Goal: Information Seeking & Learning: Learn about a topic

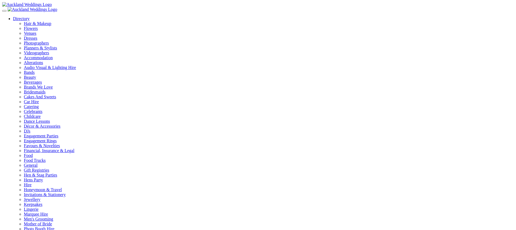
type input "**********"
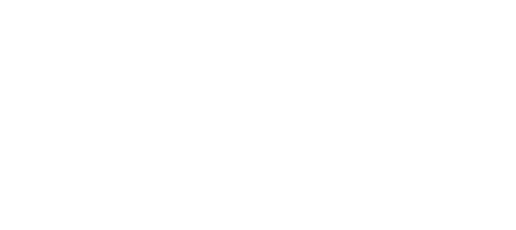
scroll to position [964, 0]
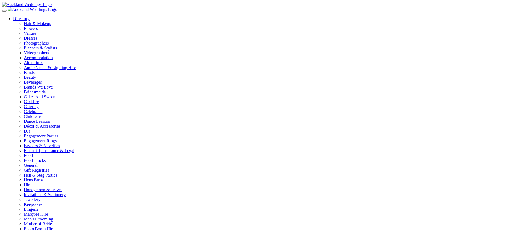
scroll to position [3, 0]
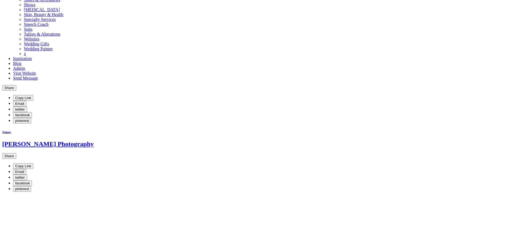
scroll to position [300, 0]
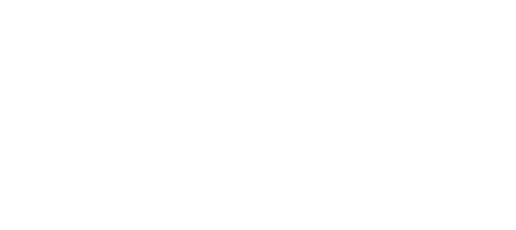
scroll to position [985, 0]
drag, startPoint x: 28, startPoint y: 42, endPoint x: 93, endPoint y: 52, distance: 66.3
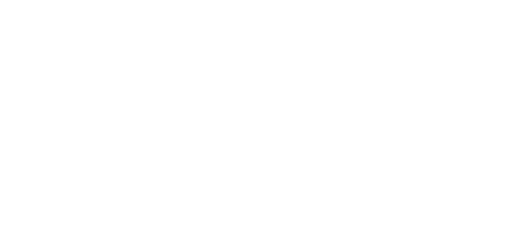
drag, startPoint x: 25, startPoint y: 38, endPoint x: 94, endPoint y: 57, distance: 71.8
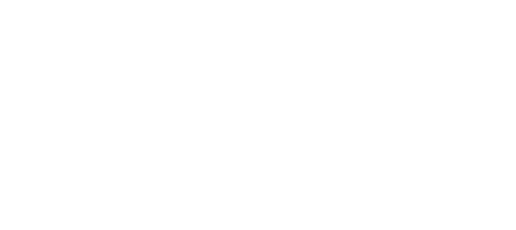
drag, startPoint x: 40, startPoint y: 35, endPoint x: 44, endPoint y: 28, distance: 8.4
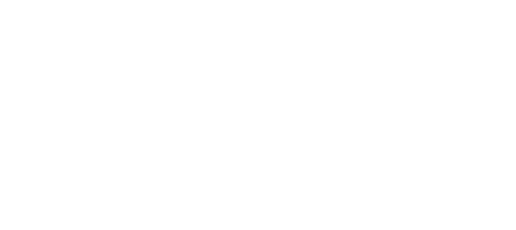
scroll to position [958, 0]
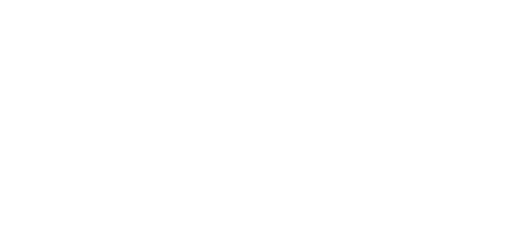
drag, startPoint x: 96, startPoint y: 77, endPoint x: 78, endPoint y: 85, distance: 19.7
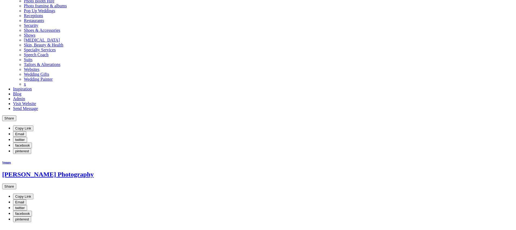
scroll to position [283, 0]
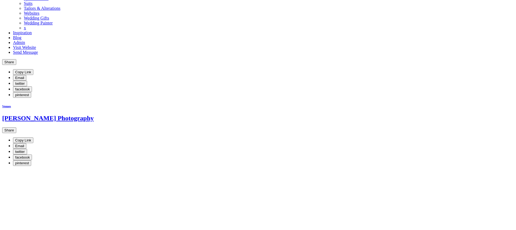
drag, startPoint x: 384, startPoint y: 76, endPoint x: 308, endPoint y: 70, distance: 76.2
drag, startPoint x: 279, startPoint y: 59, endPoint x: 378, endPoint y: 115, distance: 114.0
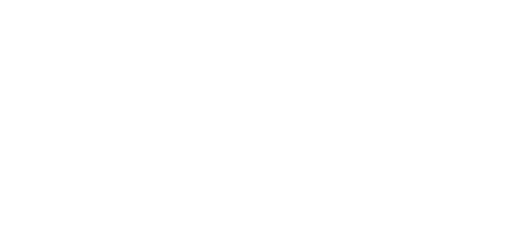
scroll to position [979, 0]
